Goal: Task Accomplishment & Management: Complete application form

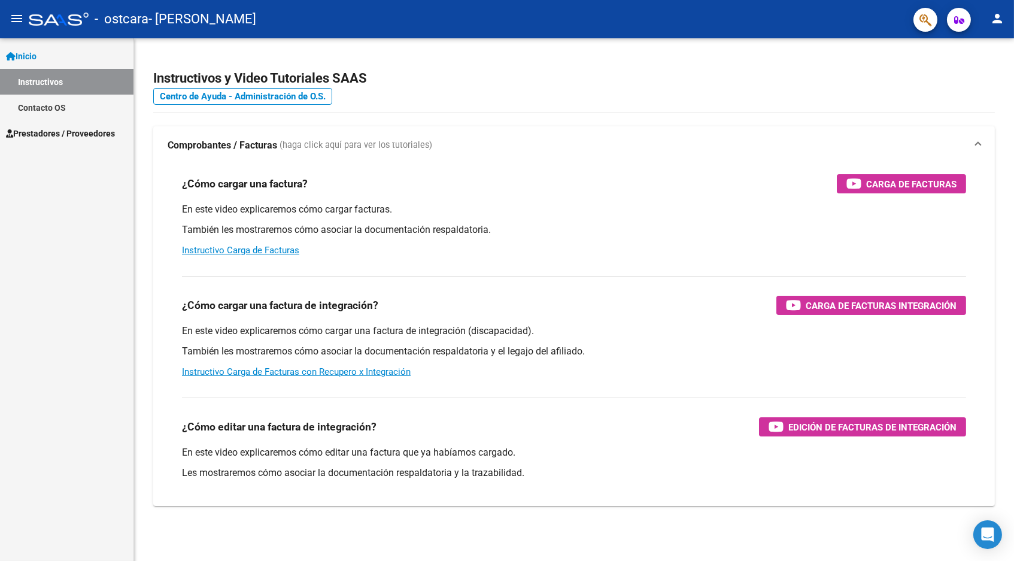
click at [66, 138] on span "Prestadores / Proveedores" at bounding box center [60, 133] width 109 height 13
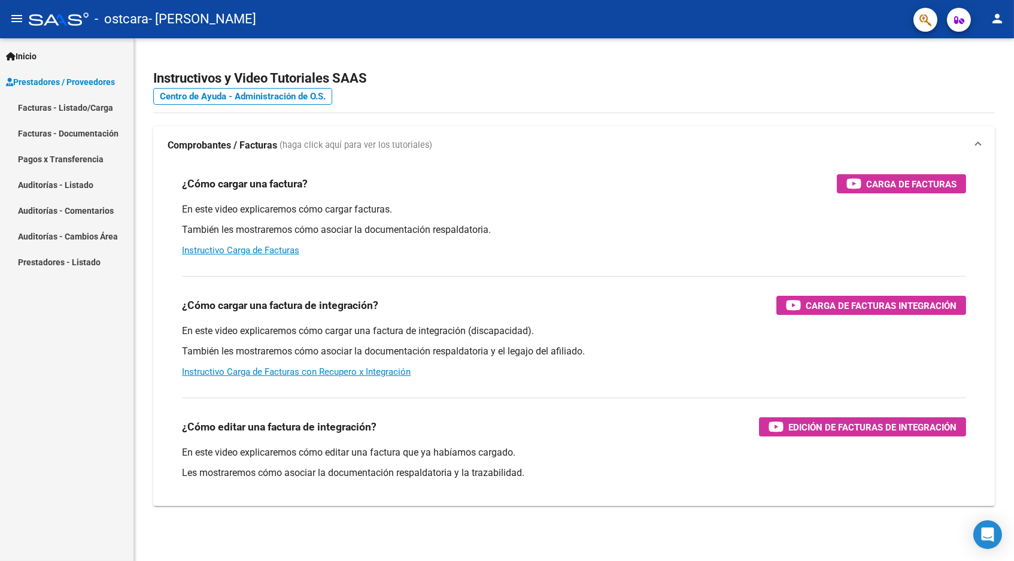
click at [89, 110] on link "Facturas - Listado/Carga" at bounding box center [66, 108] width 133 height 26
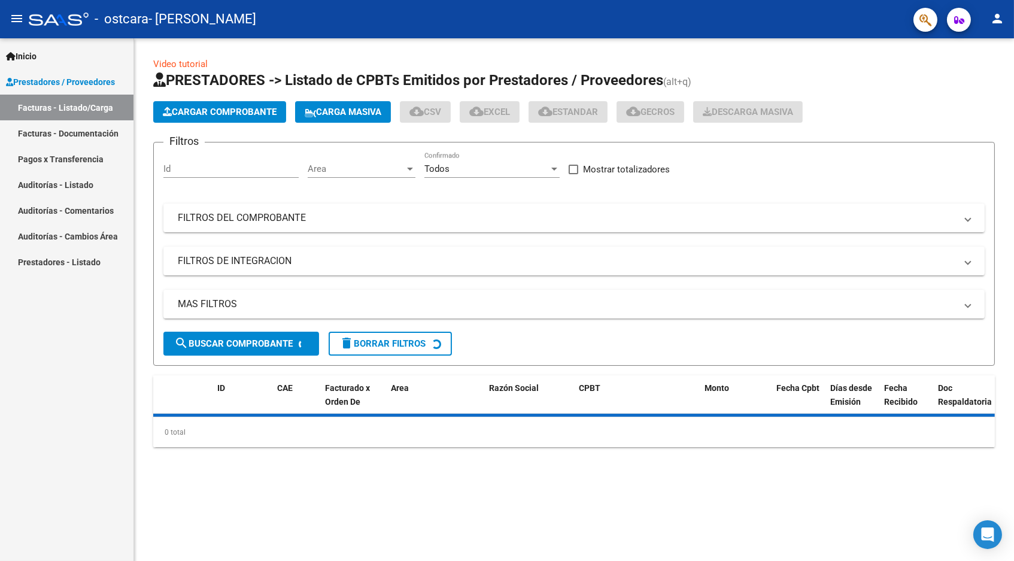
click at [244, 119] on button "Cargar Comprobante" at bounding box center [219, 112] width 133 height 22
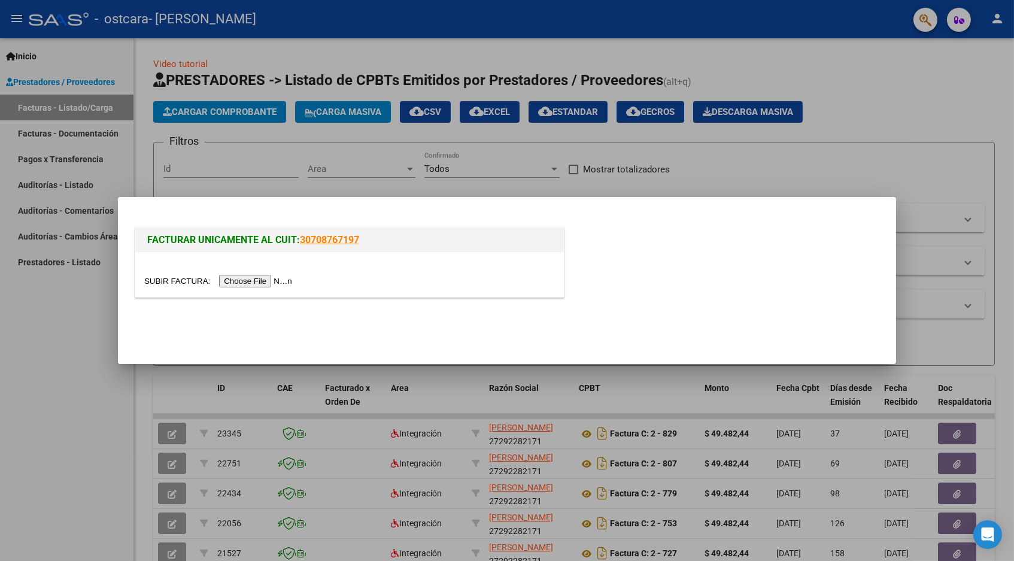
click at [225, 282] on input "file" at bounding box center [219, 281] width 151 height 13
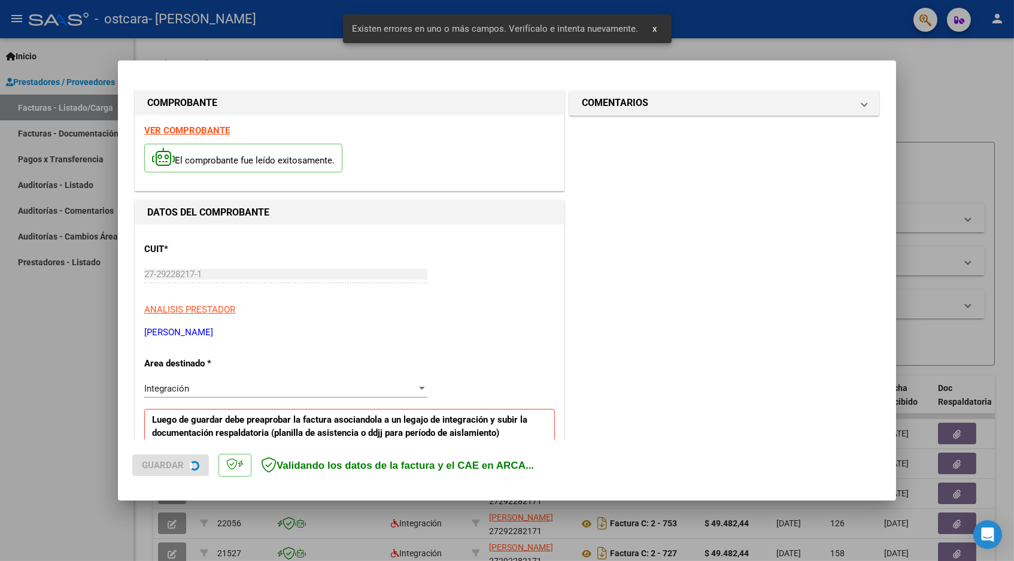
scroll to position [211, 0]
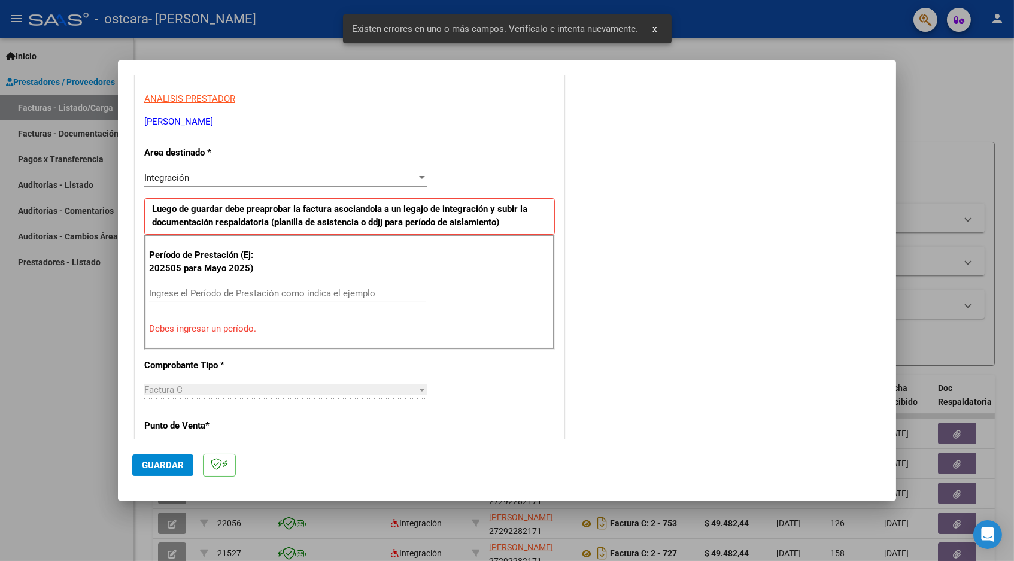
click at [329, 288] on input "Ingrese el Período de Prestación como indica el ejemplo" at bounding box center [287, 293] width 276 height 11
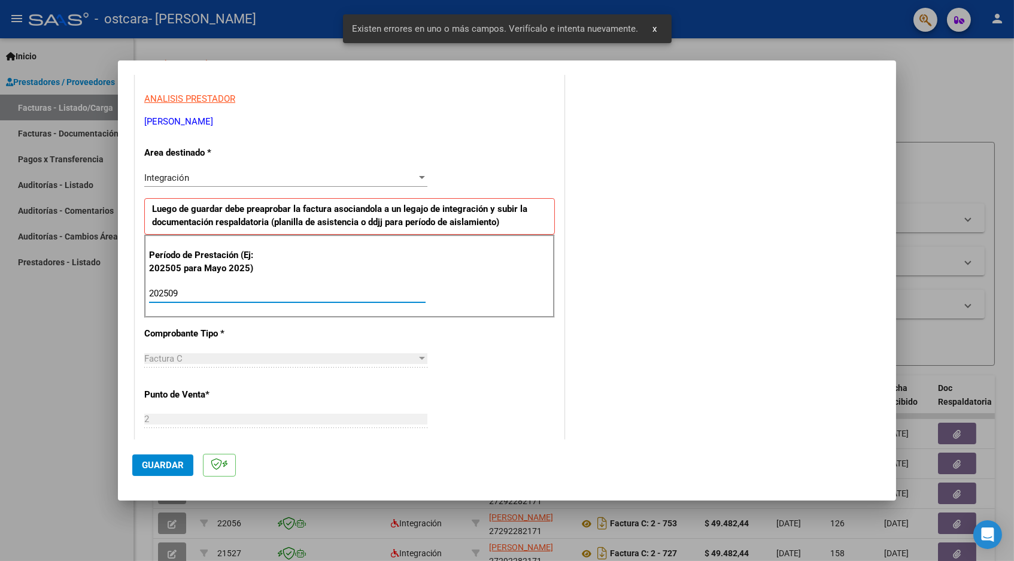
type input "202509"
click at [167, 464] on span "Guardar" at bounding box center [163, 465] width 42 height 11
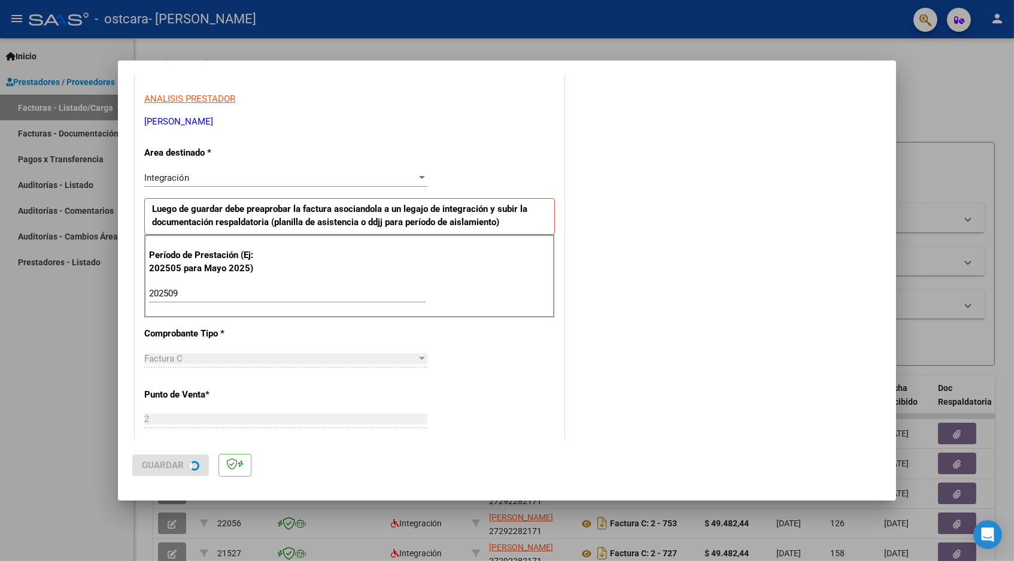
scroll to position [0, 0]
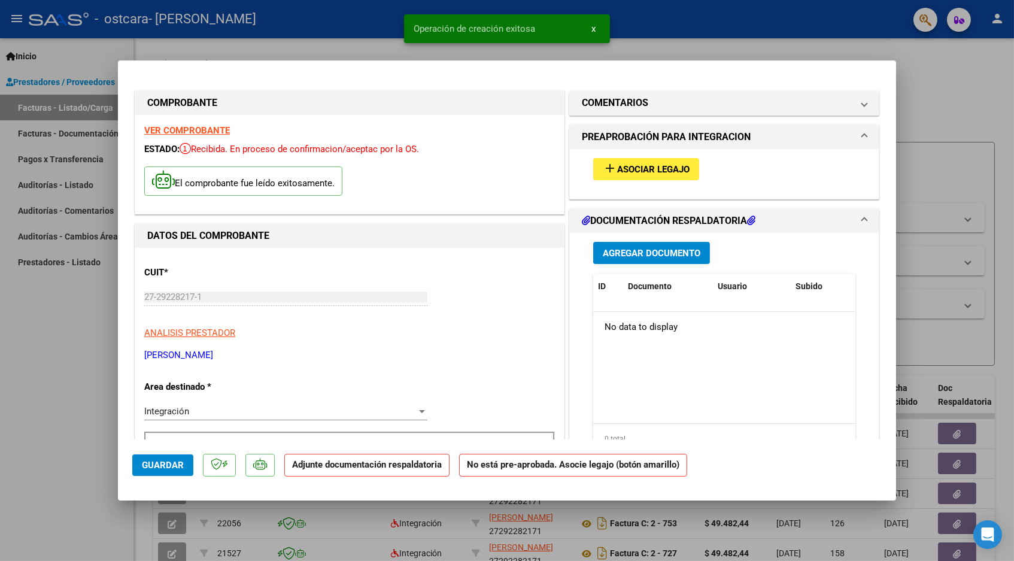
click at [688, 166] on span "Asociar Legajo" at bounding box center [653, 169] width 72 height 11
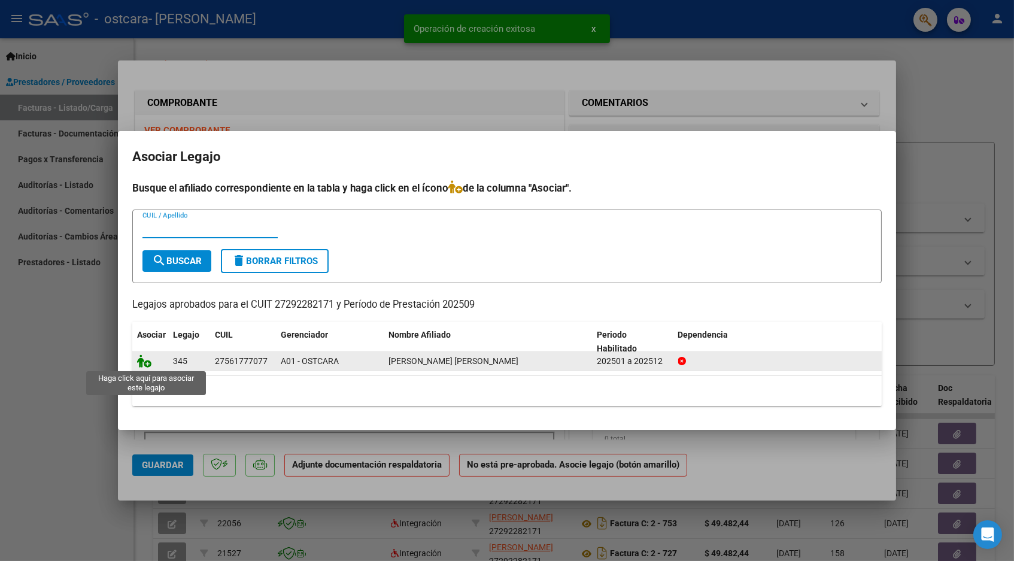
click at [141, 364] on icon at bounding box center [144, 360] width 14 height 13
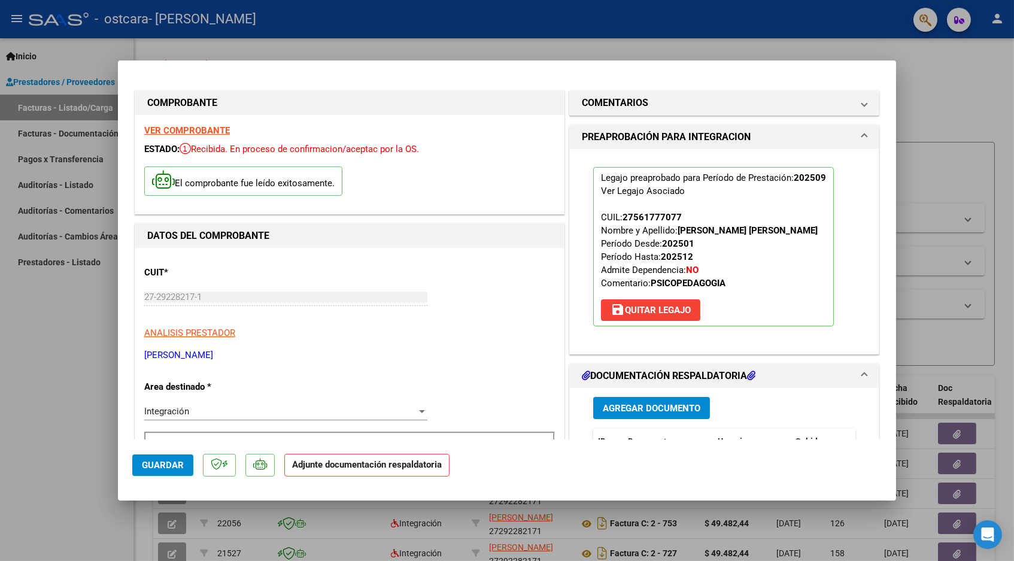
click at [668, 408] on span "Agregar Documento" at bounding box center [652, 408] width 98 height 11
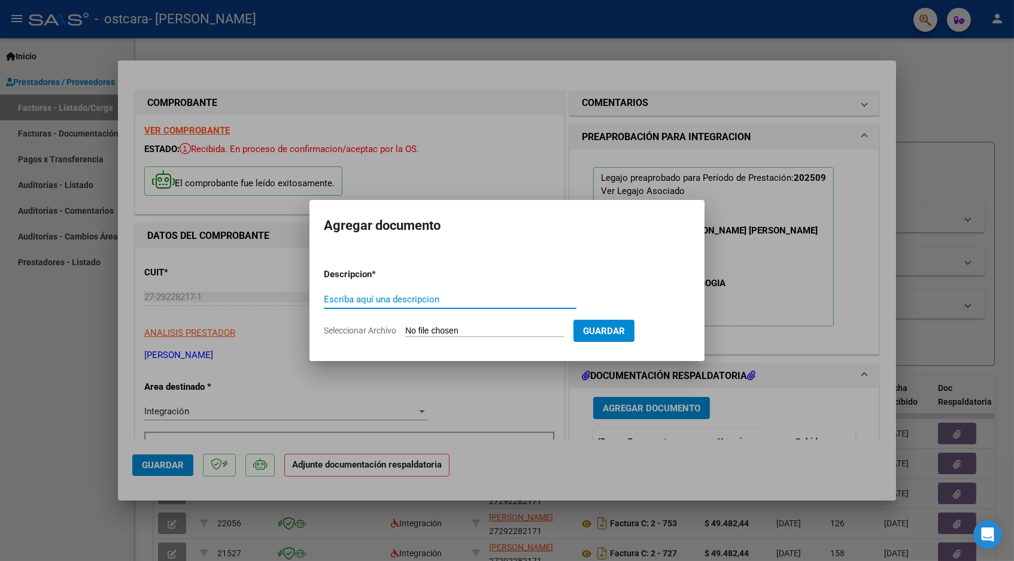
click at [549, 332] on input "Seleccionar Archivo" at bounding box center [484, 331] width 159 height 11
type input "C:\fakepath\CamScanner [DATE] 15.53.pdf"
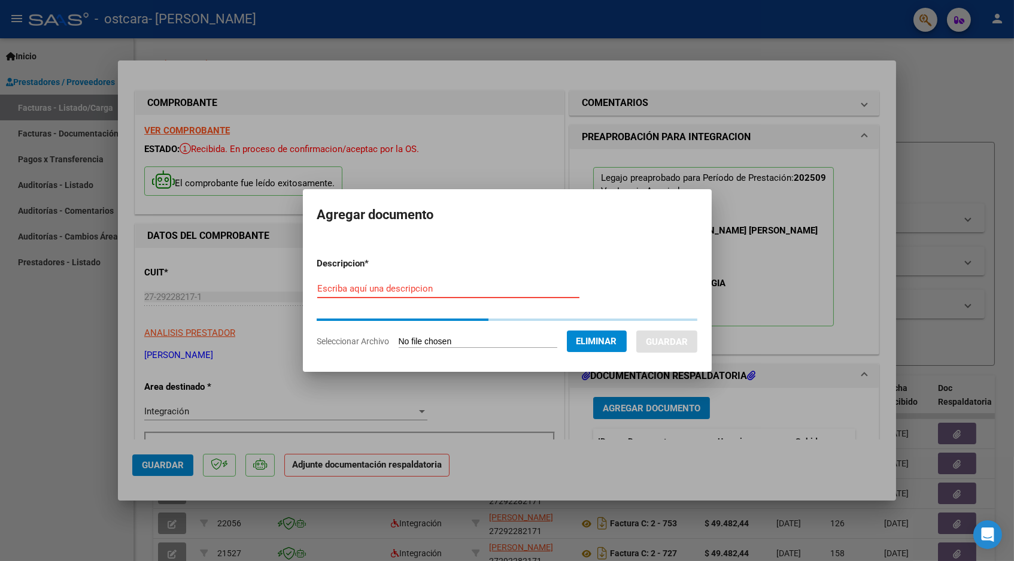
click at [463, 292] on input "Escriba aquí una descripcion" at bounding box center [448, 288] width 262 height 11
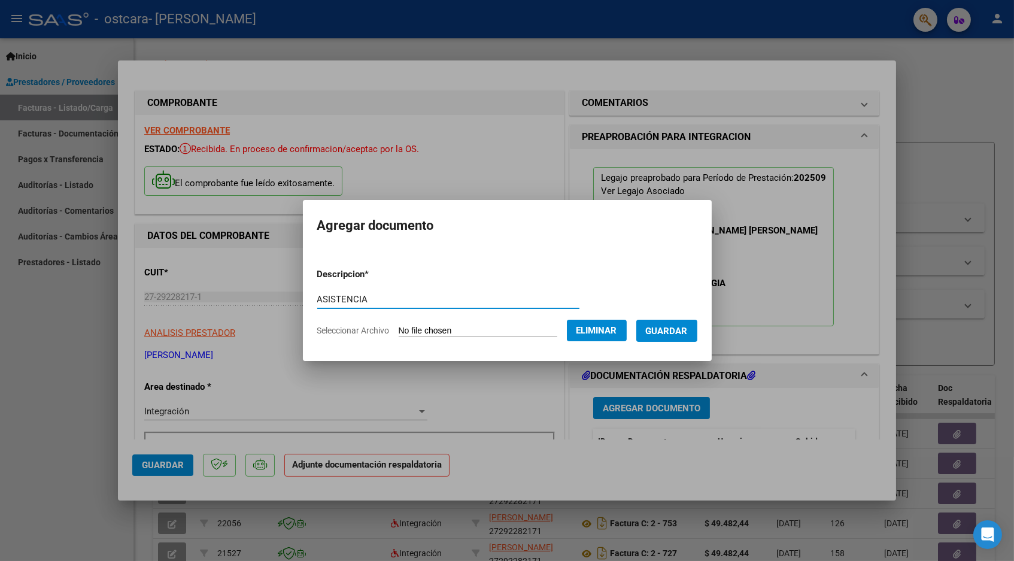
type input "ASISTENCIA"
click at [687, 336] on span "Guardar" at bounding box center [667, 331] width 42 height 11
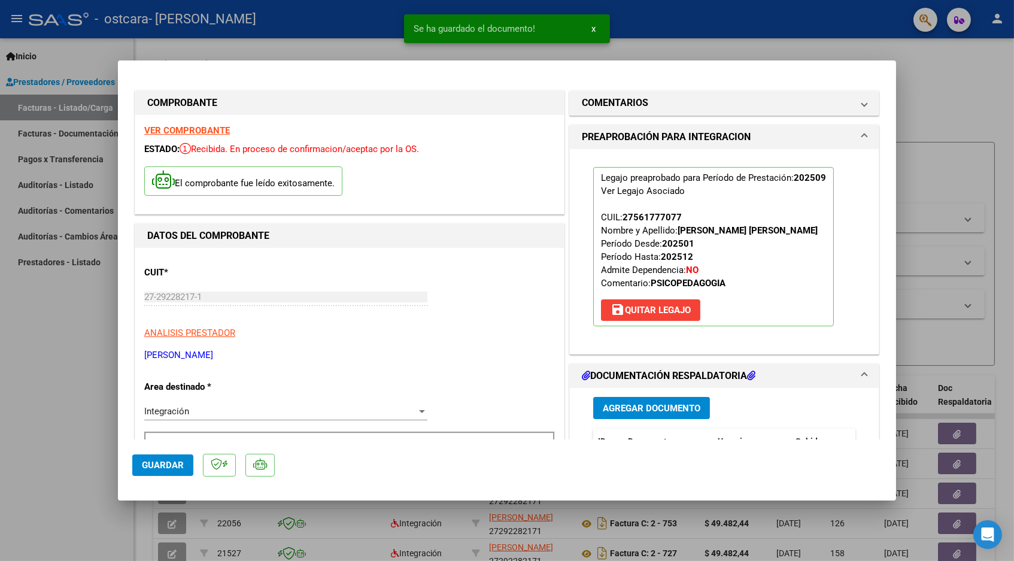
click at [175, 463] on span "Guardar" at bounding box center [163, 465] width 42 height 11
